Goal: Transaction & Acquisition: Purchase product/service

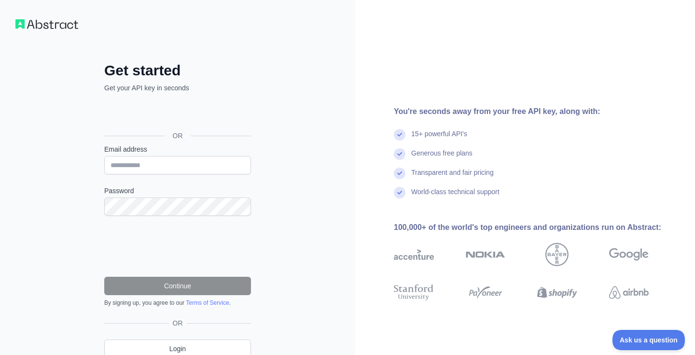
scroll to position [41, 0]
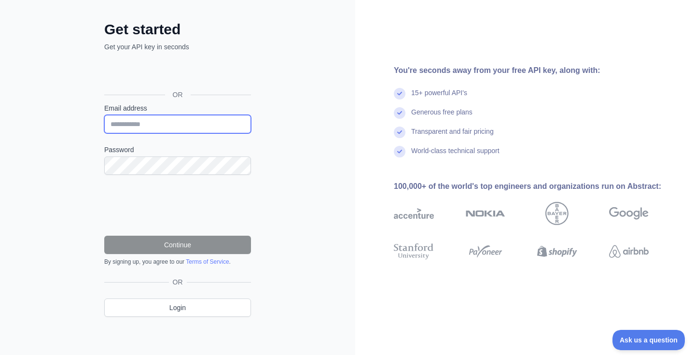
click at [164, 128] on input "Email address" at bounding box center [177, 124] width 147 height 18
type input "**********"
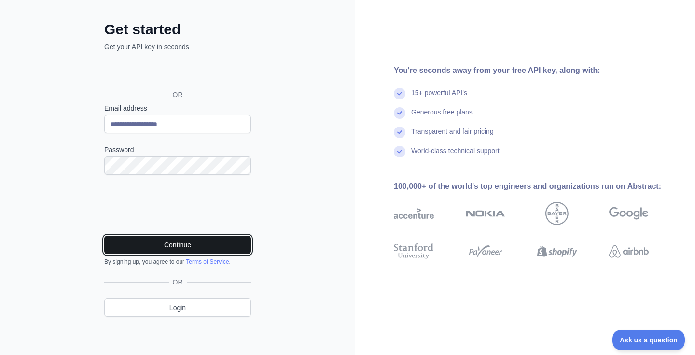
click at [187, 238] on button "Continue" at bounding box center [177, 245] width 147 height 18
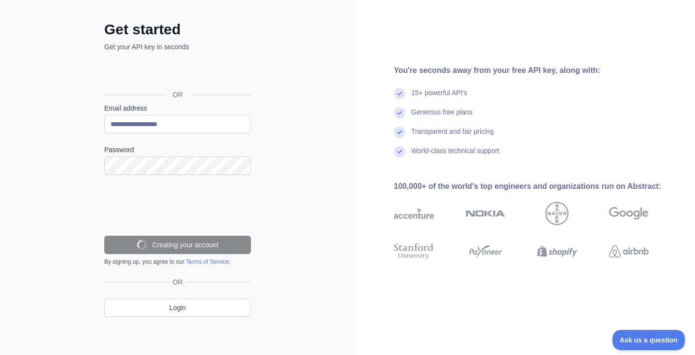
scroll to position [20, 0]
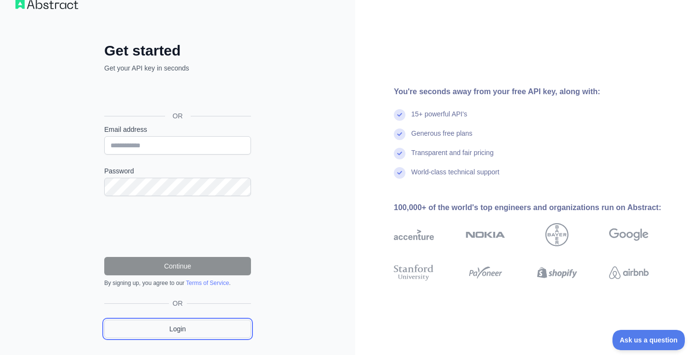
click at [194, 333] on link "Login" at bounding box center [177, 329] width 147 height 18
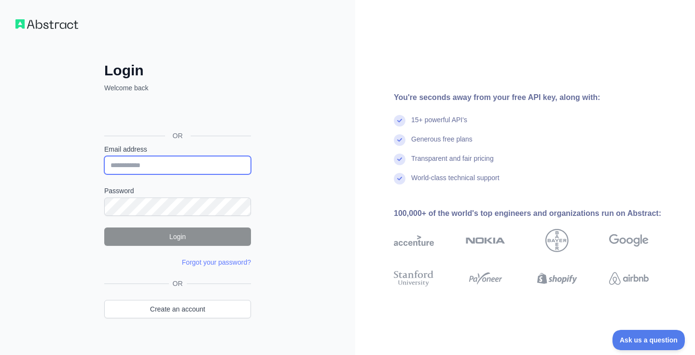
click at [190, 166] on input "Email address" at bounding box center [177, 165] width 147 height 18
type input "**********"
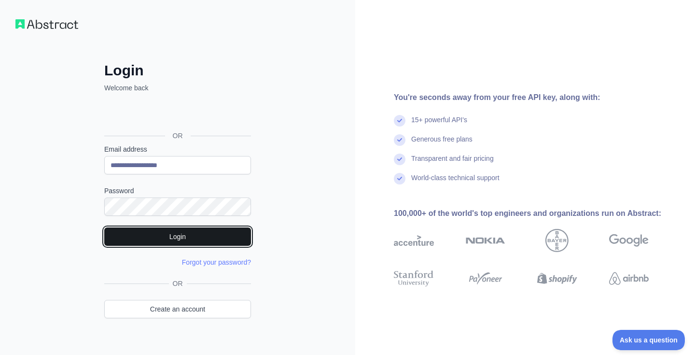
click at [180, 230] on button "Login" at bounding box center [177, 236] width 147 height 18
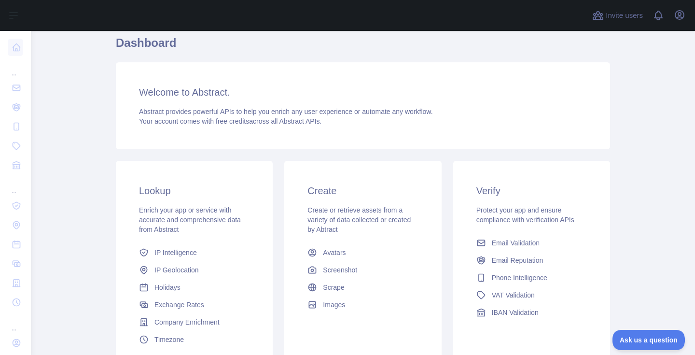
scroll to position [57, 0]
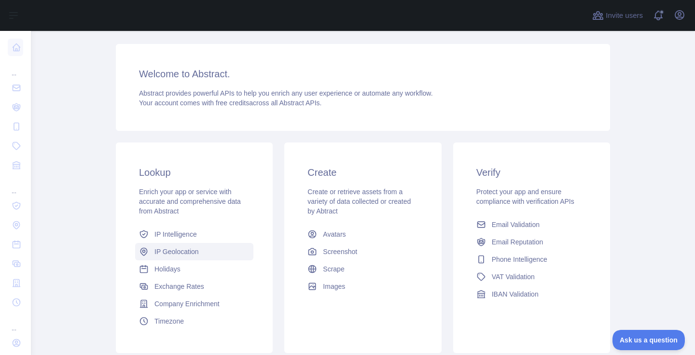
click at [178, 253] on span "IP Geolocation" at bounding box center [177, 252] width 44 height 10
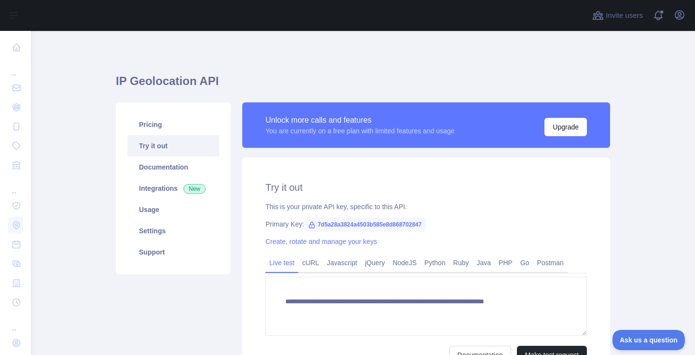
type textarea "**********"
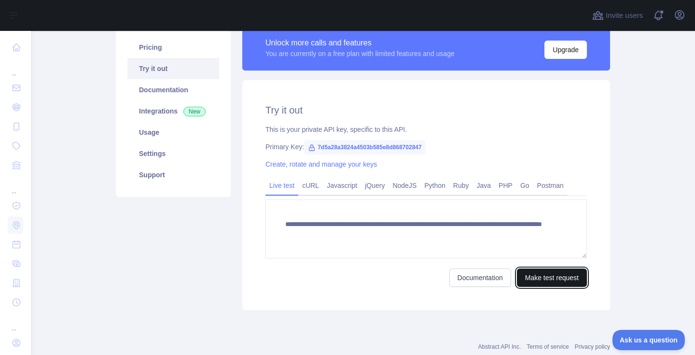
click at [541, 278] on button "Make test request" at bounding box center [552, 278] width 70 height 18
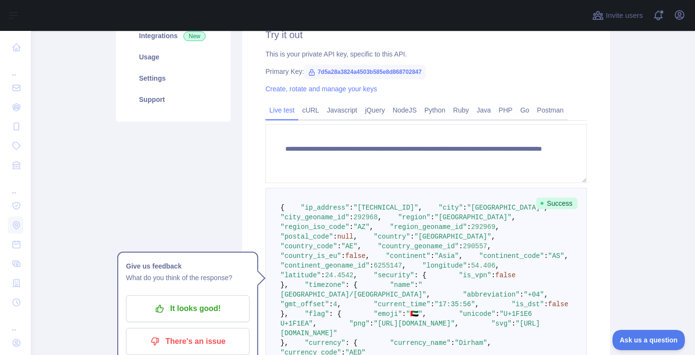
scroll to position [170, 0]
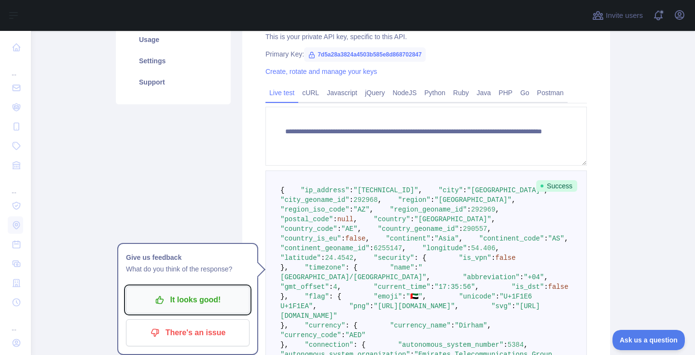
click at [211, 301] on p "It looks good!" at bounding box center [187, 300] width 109 height 16
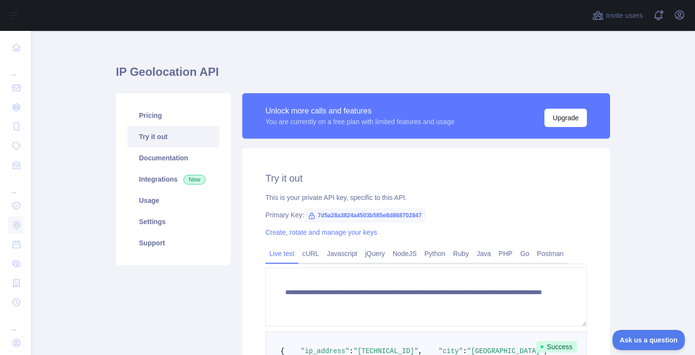
scroll to position [0, 0]
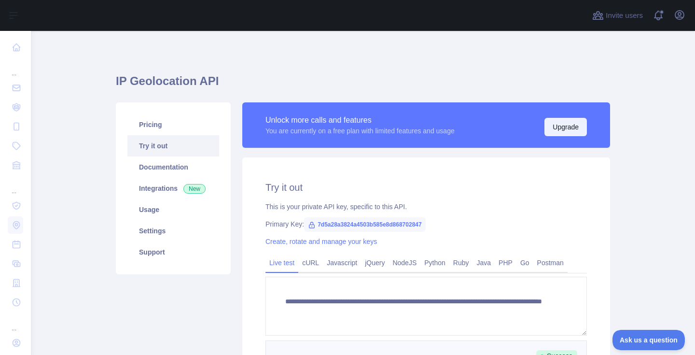
click at [565, 126] on button "Upgrade" at bounding box center [566, 127] width 43 height 18
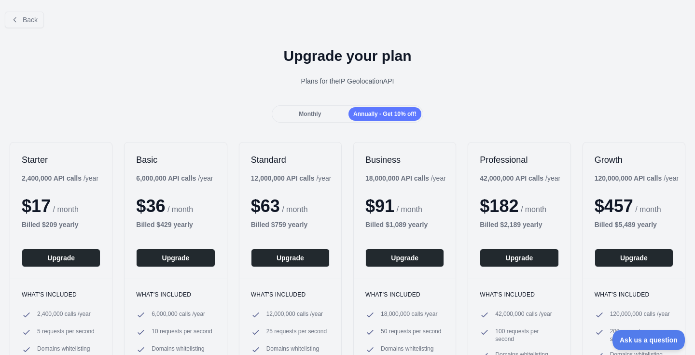
scroll to position [56, 0]
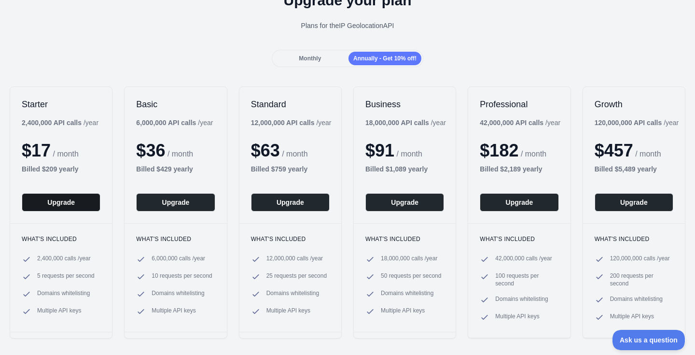
click at [64, 200] on button "Upgrade" at bounding box center [61, 202] width 79 height 18
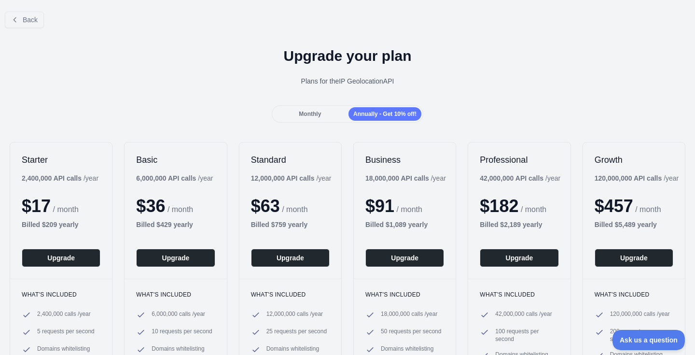
click at [313, 114] on span "Monthly" at bounding box center [310, 114] width 22 height 7
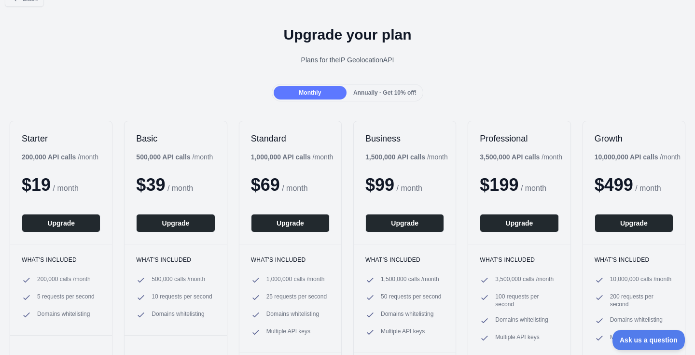
scroll to position [63, 0]
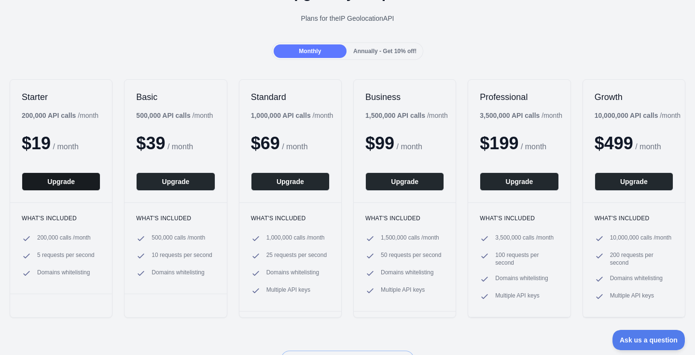
click at [69, 176] on button "Upgrade" at bounding box center [61, 181] width 79 height 18
